Goal: Task Accomplishment & Management: Complete application form

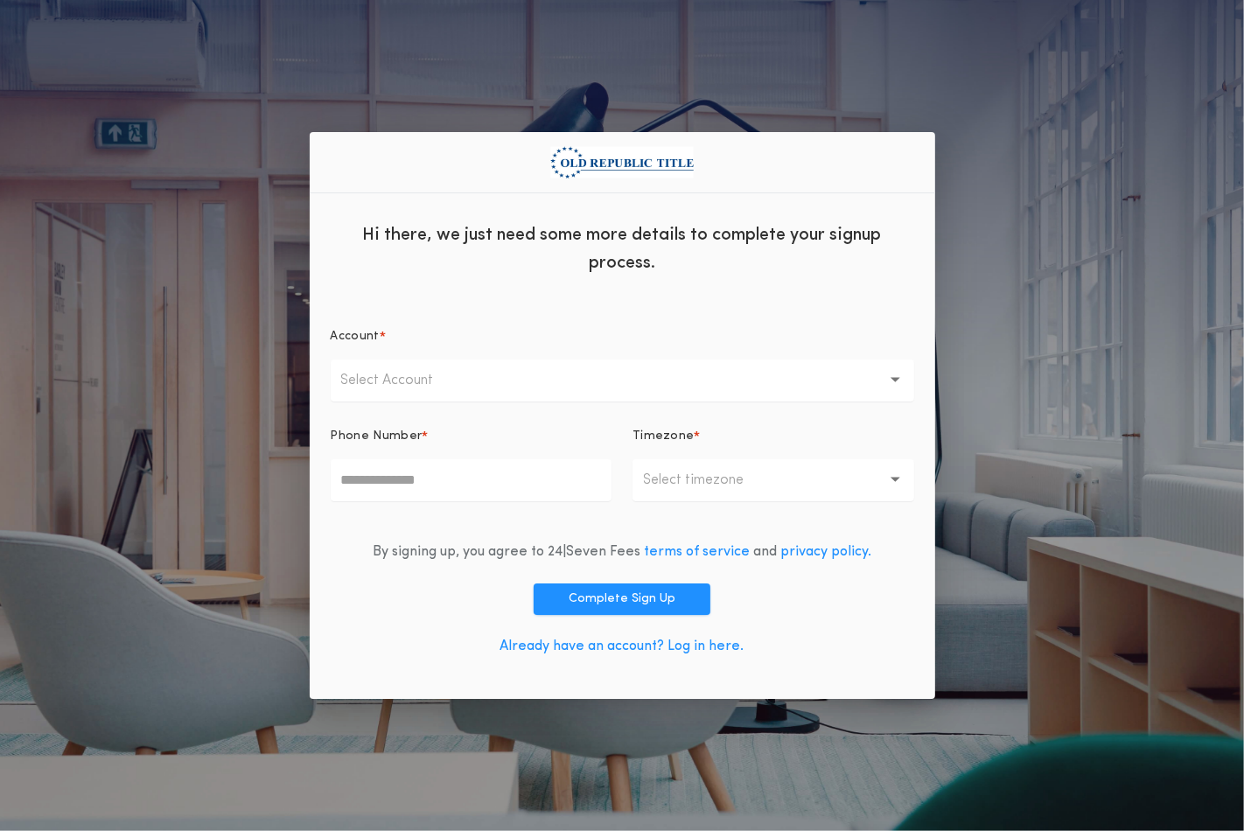
click at [887, 381] on button "Select Account" at bounding box center [622, 381] width 583 height 42
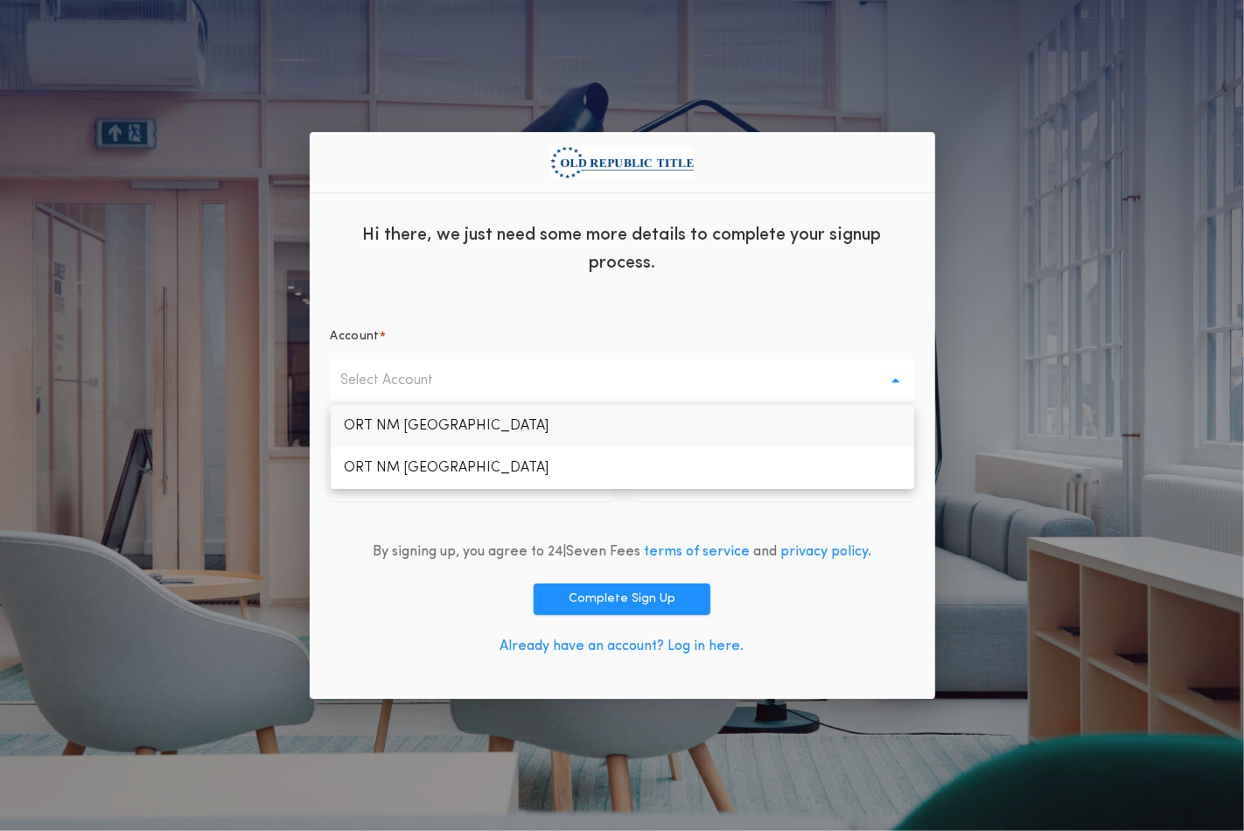
click at [823, 416] on p "ORT NM Albuquerque" at bounding box center [622, 426] width 583 height 42
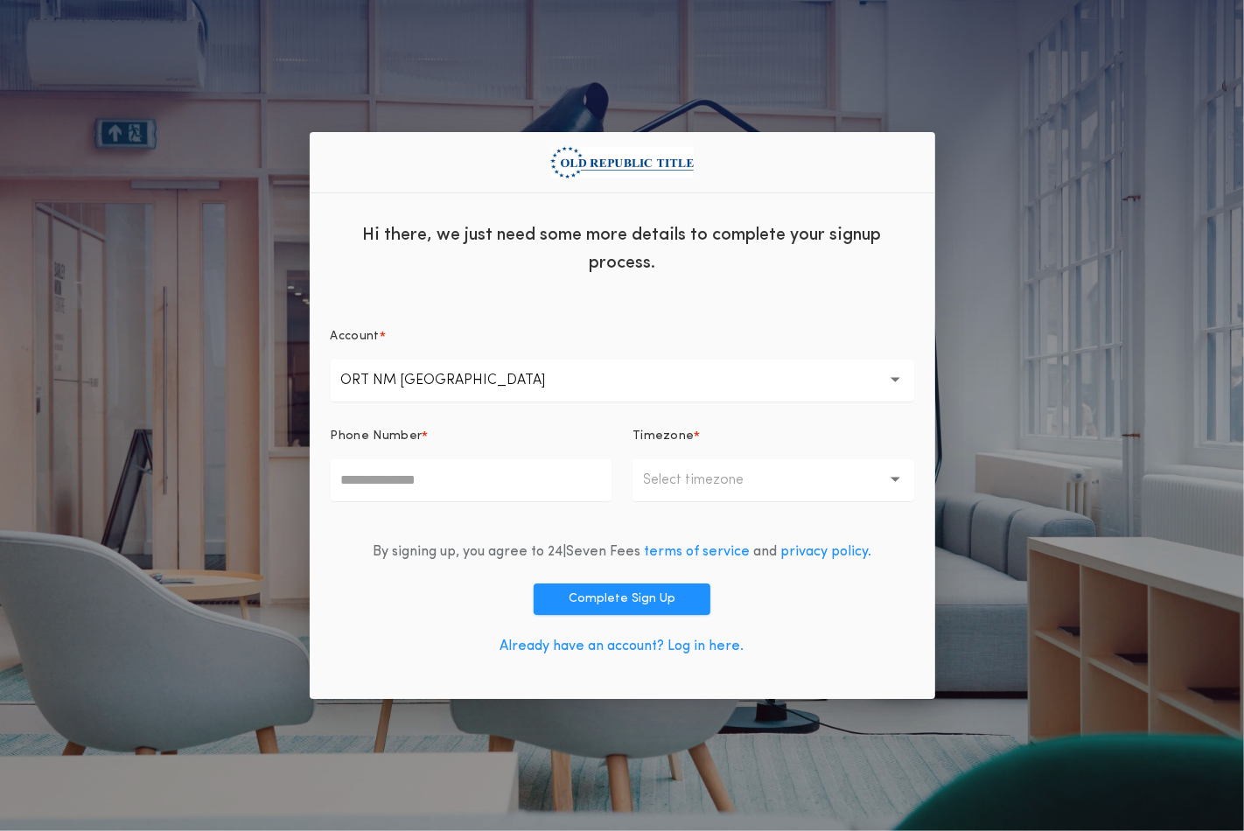
click at [478, 486] on input "Phone Number *" at bounding box center [472, 480] width 282 height 42
type input "**********"
click at [676, 459] on button "Select timezone" at bounding box center [773, 480] width 282 height 42
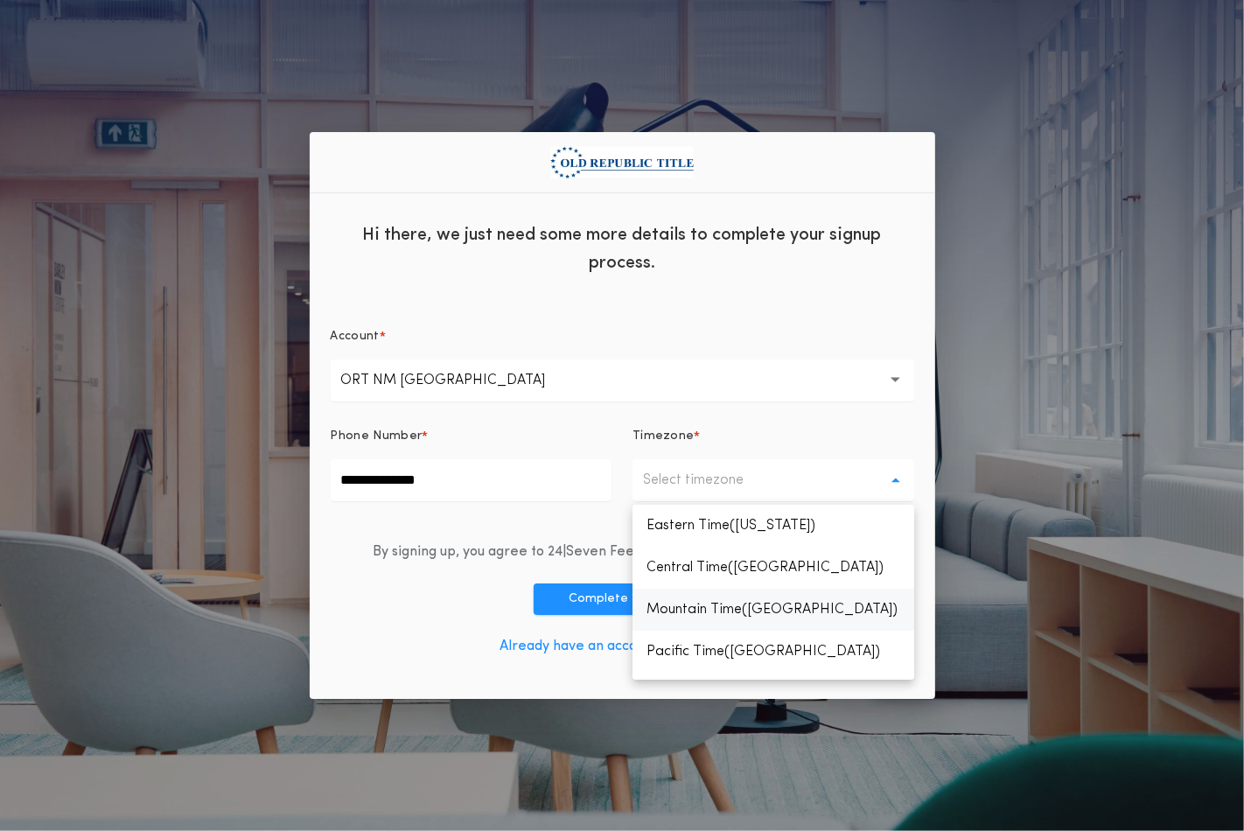
click at [713, 608] on p "Mountain Time(Denver)" at bounding box center [773, 610] width 282 height 42
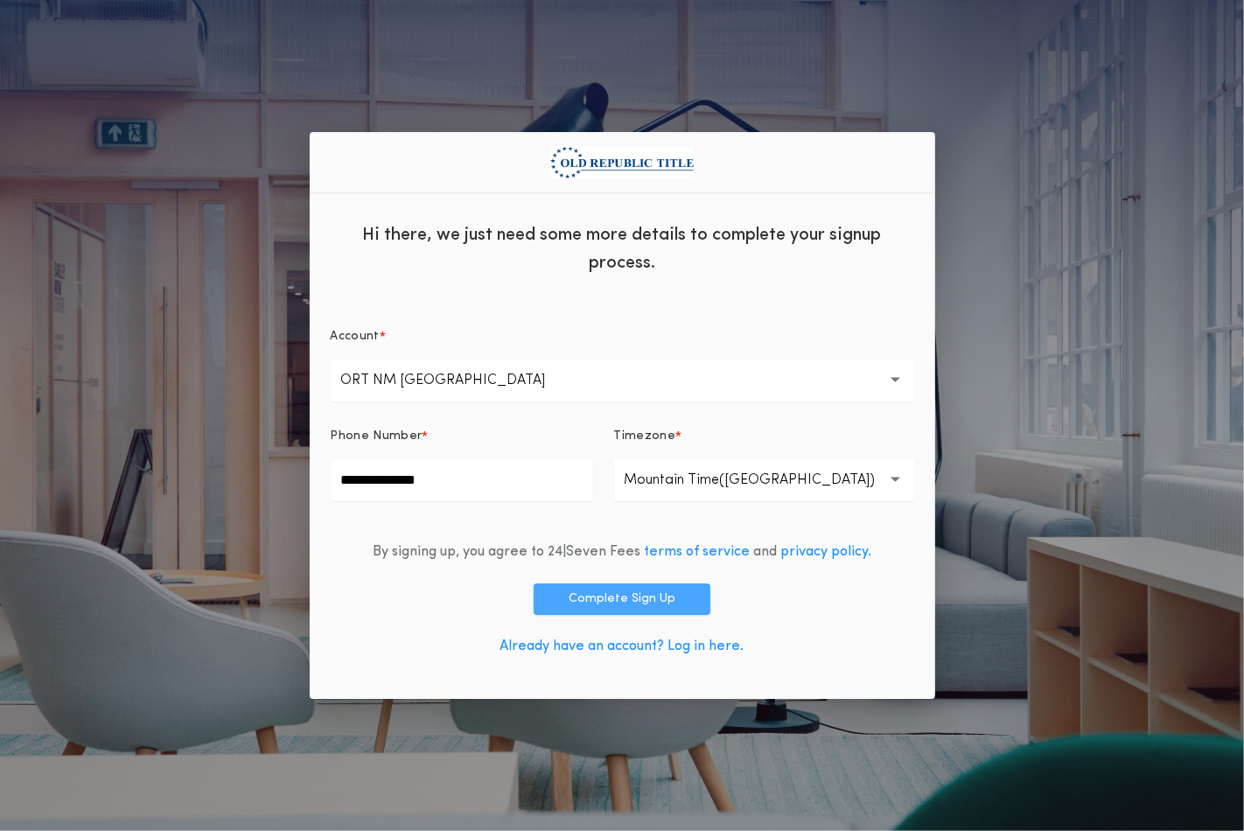
click at [583, 605] on button "Complete Sign Up" at bounding box center [622, 598] width 177 height 31
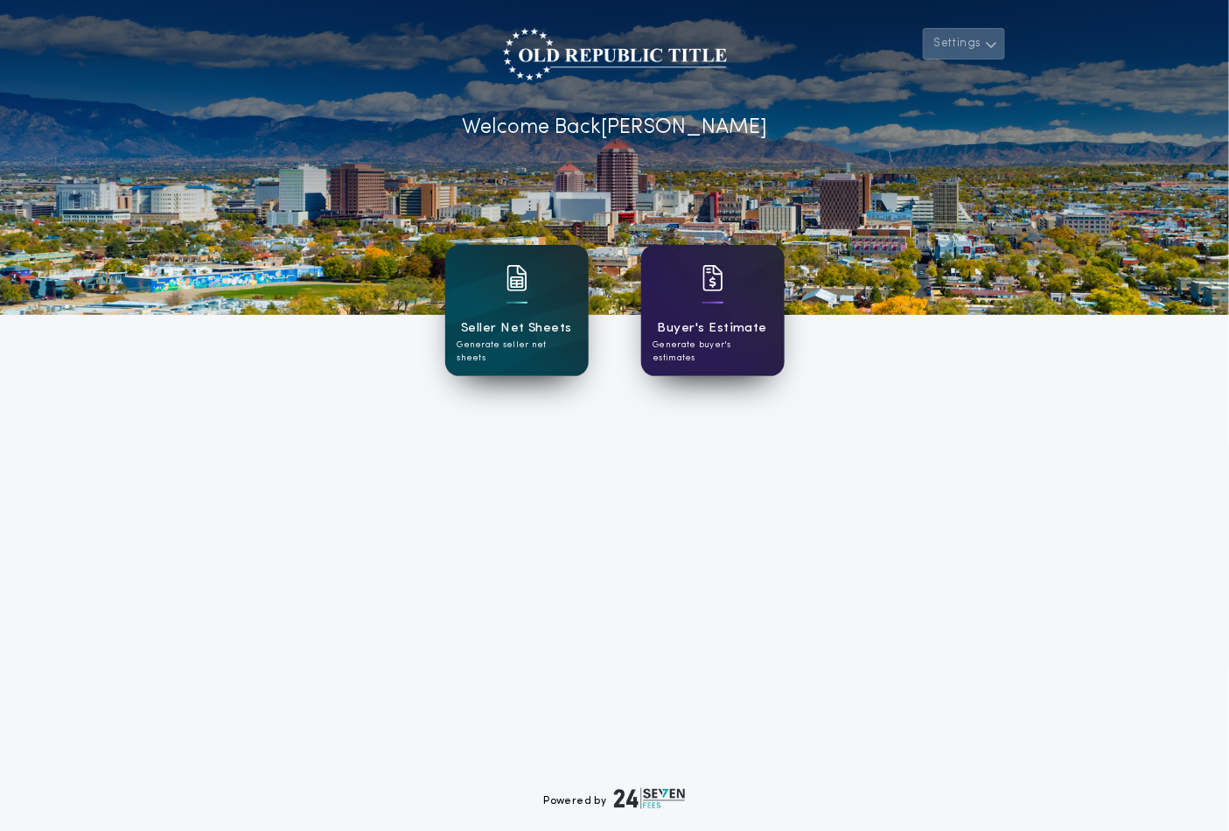
click at [967, 49] on button "Settings" at bounding box center [964, 43] width 82 height 31
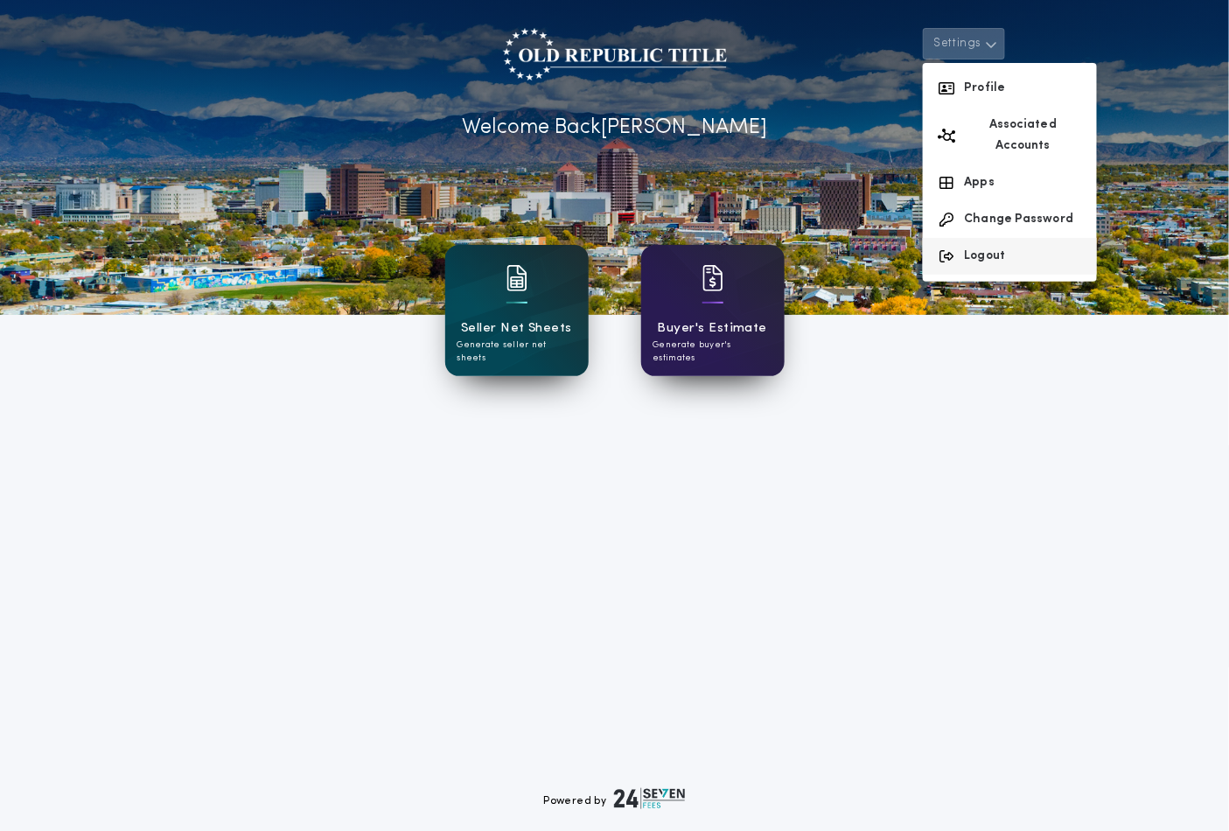
click at [967, 238] on button "Logout" at bounding box center [1010, 256] width 174 height 37
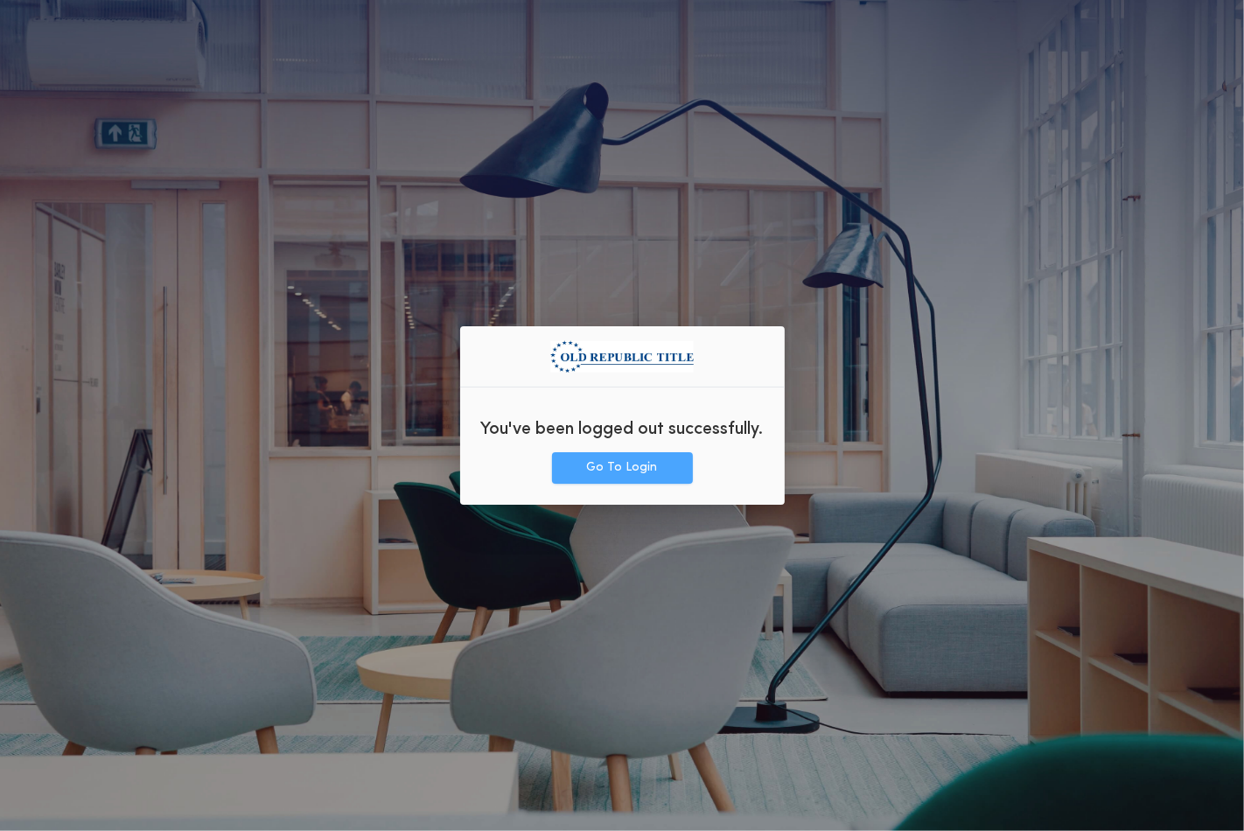
click at [653, 457] on button "Go To Login" at bounding box center [622, 467] width 141 height 31
